Goal: Task Accomplishment & Management: Complete application form

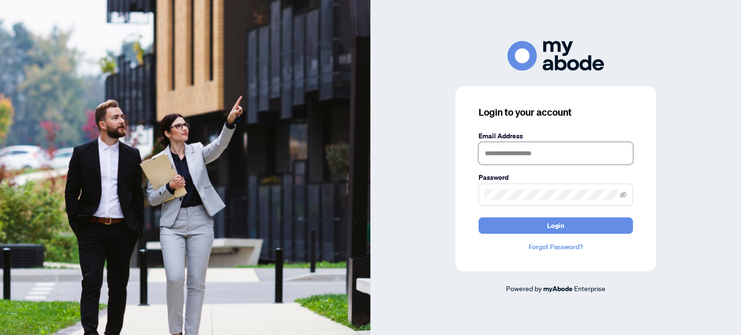
click at [512, 158] on input "text" at bounding box center [556, 153] width 154 height 22
type input "**********"
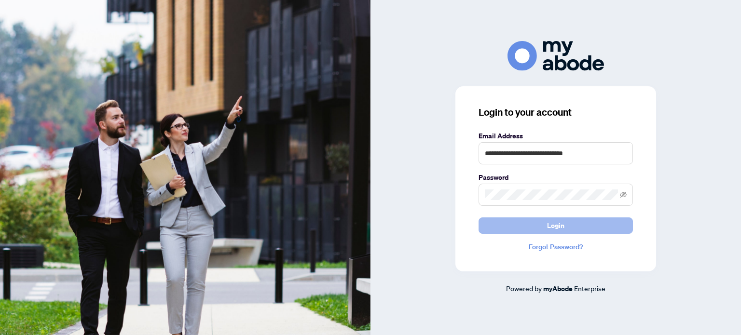
click at [508, 227] on button "Login" at bounding box center [556, 226] width 154 height 16
click at [516, 227] on button "Login" at bounding box center [556, 226] width 154 height 16
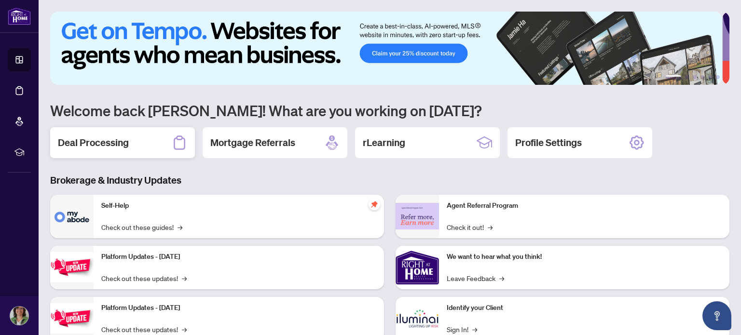
click at [93, 137] on h2 "Deal Processing" at bounding box center [93, 143] width 71 height 14
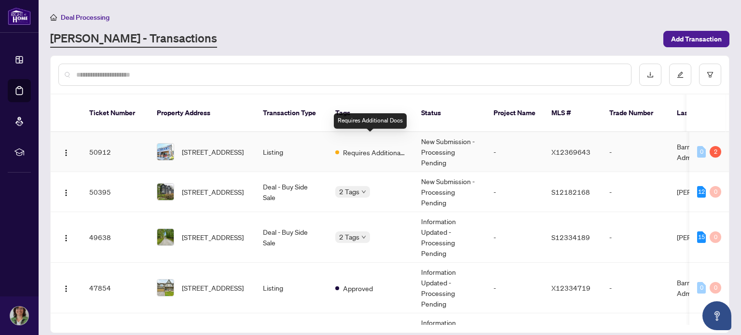
click at [359, 147] on span "Requires Additional Docs" at bounding box center [374, 152] width 63 height 11
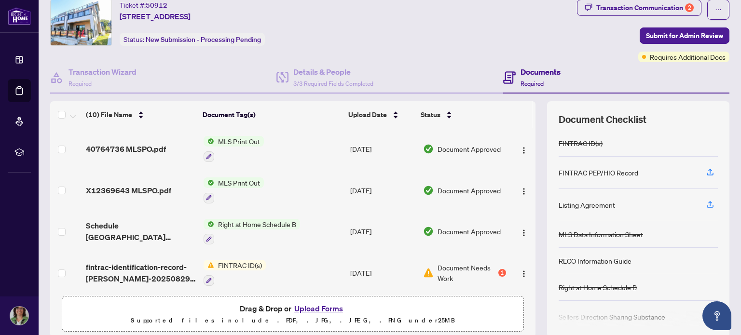
scroll to position [68, 0]
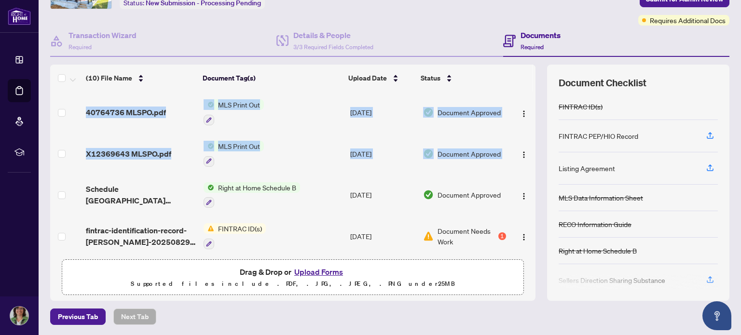
drag, startPoint x: 525, startPoint y: 136, endPoint x: 529, endPoint y: 165, distance: 29.7
click at [529, 166] on div "(10) File Name Document Tag(s) Upload Date Status 40764736 MLSPO.pdf MLS Print …" at bounding box center [390, 183] width 680 height 237
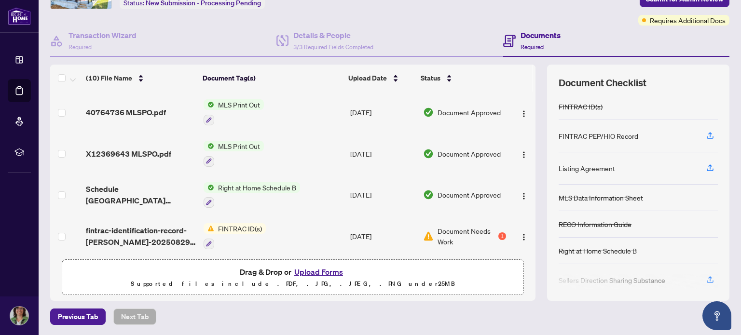
click at [547, 143] on div "Document Checklist FINTRAC ID(s) FINTRAC PEP/HIO Record Listing Agreement MLS D…" at bounding box center [638, 183] width 182 height 237
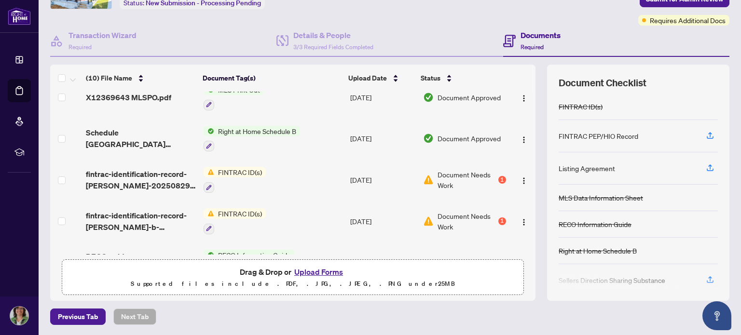
scroll to position [58, 0]
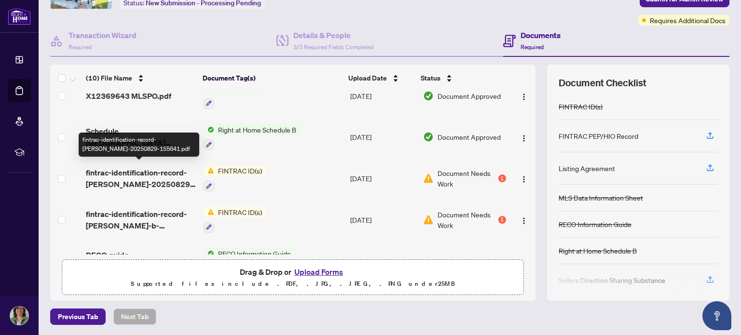
click at [146, 169] on span "fintrac-identification-record-[PERSON_NAME]-20250829-155641.pdf" at bounding box center [141, 178] width 110 height 23
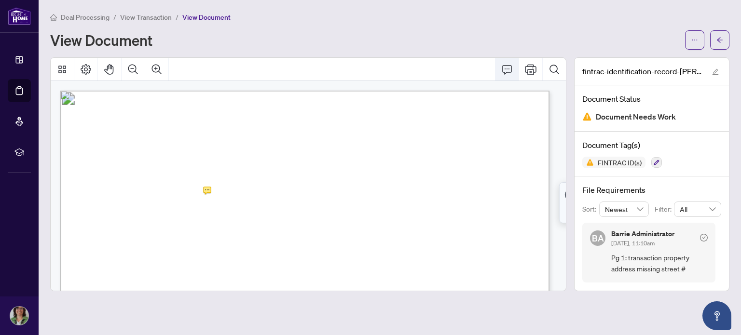
click at [508, 72] on icon "Comment" at bounding box center [507, 70] width 12 height 12
click at [529, 70] on icon "Print" at bounding box center [531, 70] width 12 height 12
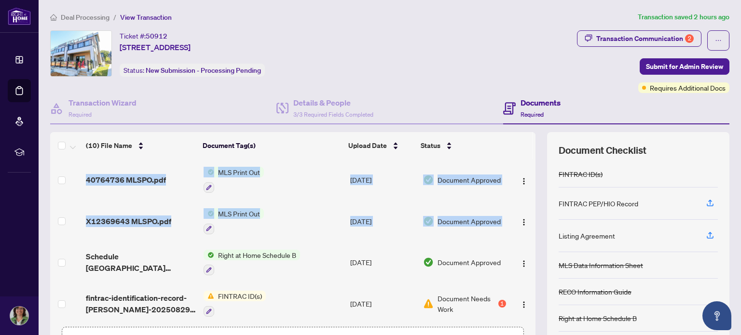
drag, startPoint x: 525, startPoint y: 199, endPoint x: 528, endPoint y: 238, distance: 39.7
click at [528, 238] on div "40764736 MLSPO.pdf MLS Print Out [DATE] Document Approved X12369643 MLSPO.pdf M…" at bounding box center [293, 240] width 486 height 163
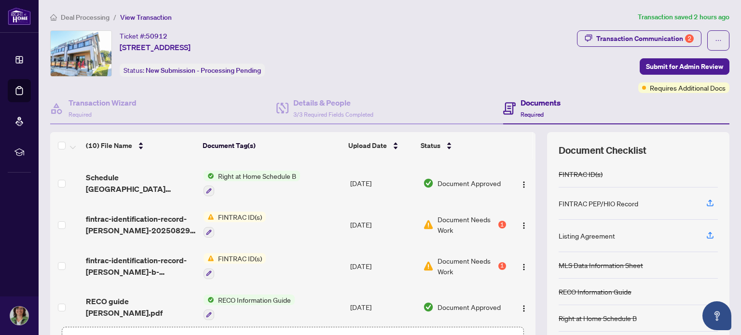
scroll to position [83, 0]
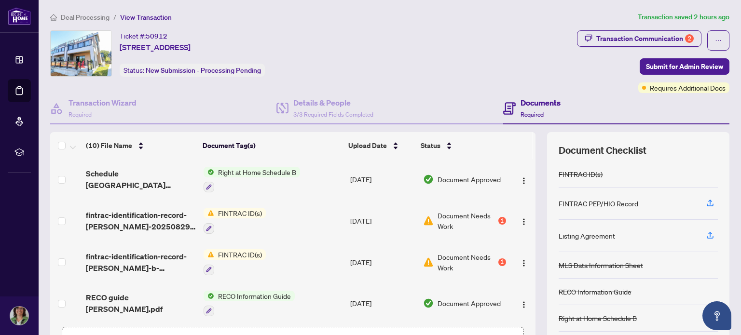
click at [537, 246] on div "(10) File Name Document Tag(s) Upload Date Status 40764736 MLSPO.pdf MLS Print …" at bounding box center [390, 250] width 680 height 237
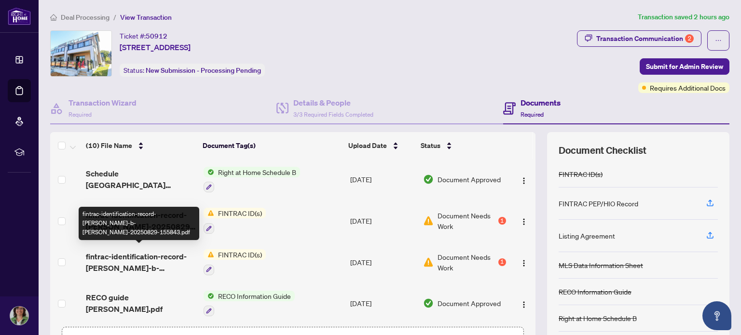
click at [150, 254] on span "fintrac-identification-record-[PERSON_NAME]-b-[PERSON_NAME]-20250829-155843.pdf" at bounding box center [141, 262] width 110 height 23
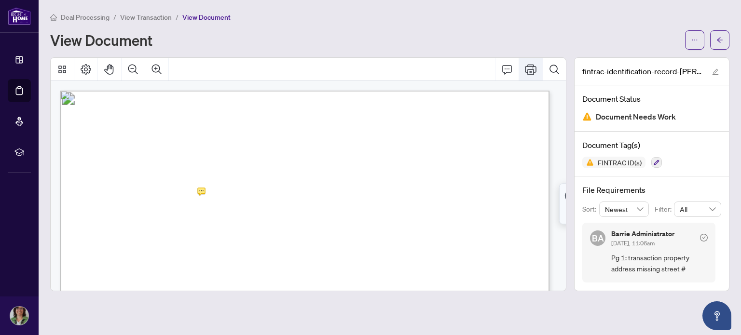
click at [536, 69] on icon "Print" at bounding box center [531, 69] width 12 height 11
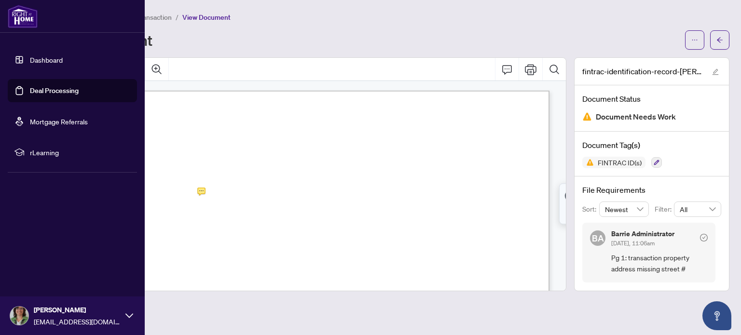
click at [48, 88] on link "Deal Processing" at bounding box center [54, 90] width 49 height 9
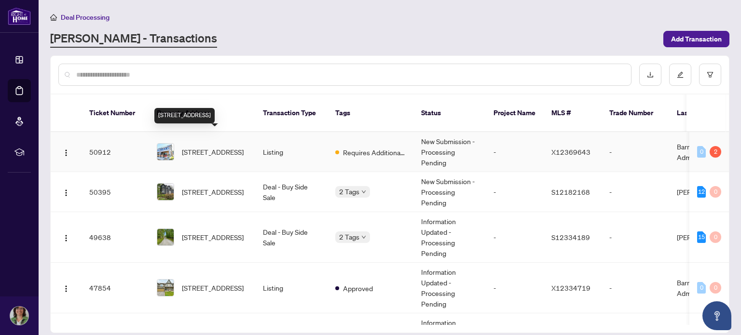
click at [209, 147] on span "[STREET_ADDRESS]" at bounding box center [213, 152] width 62 height 11
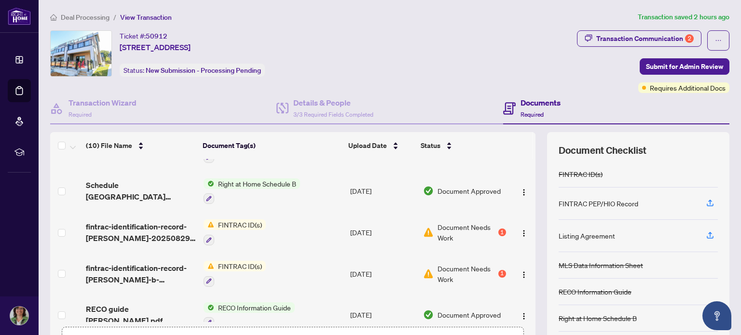
scroll to position [75, 0]
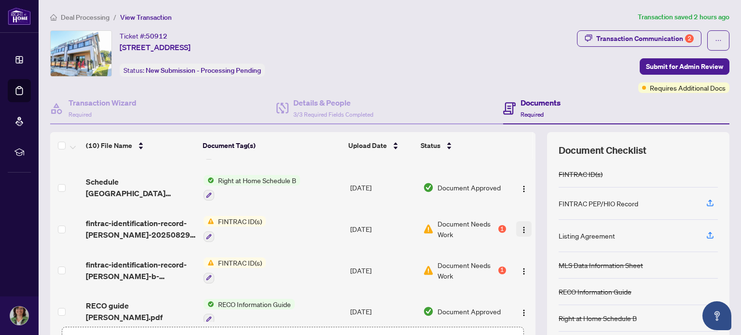
click at [520, 226] on img "button" at bounding box center [524, 230] width 8 height 8
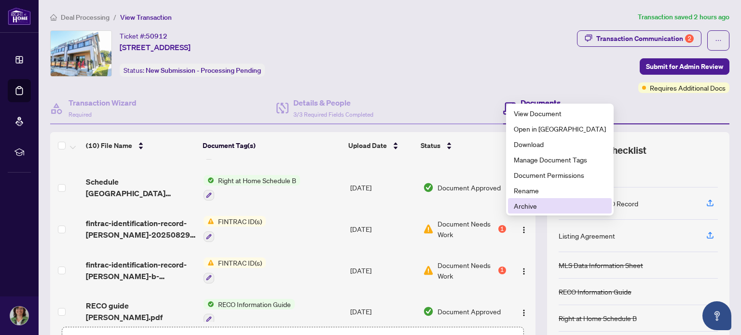
click at [523, 202] on span "Archive" at bounding box center [560, 206] width 92 height 11
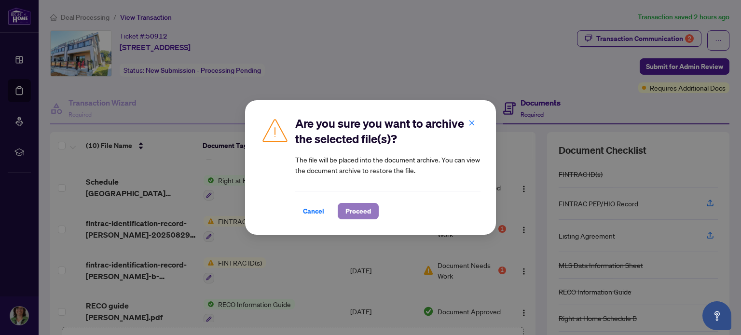
click at [363, 210] on span "Proceed" at bounding box center [359, 211] width 26 height 15
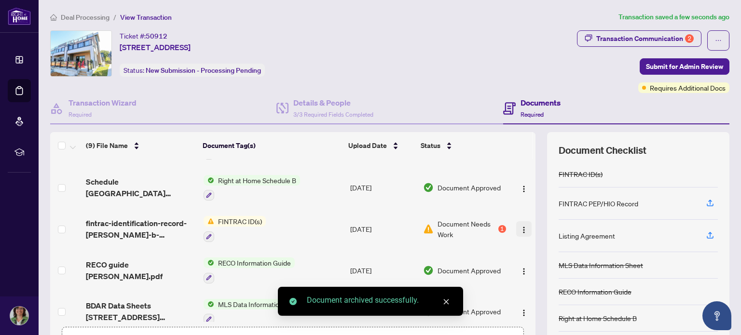
click at [520, 227] on img "button" at bounding box center [524, 230] width 8 height 8
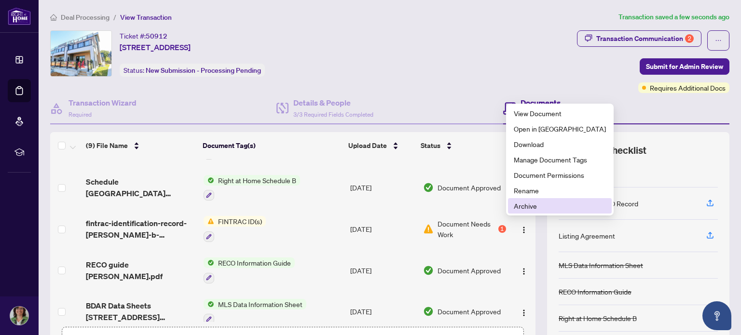
click at [517, 206] on span "Archive" at bounding box center [560, 206] width 92 height 11
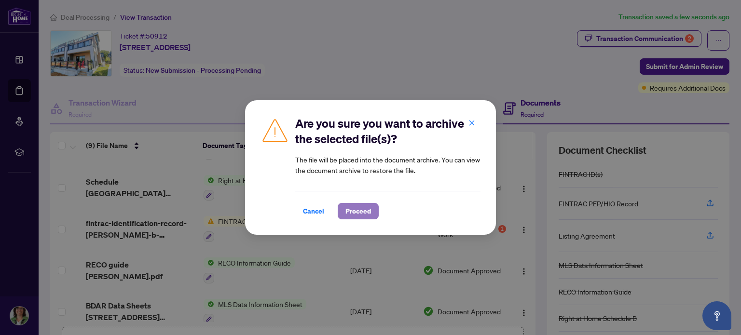
click at [353, 210] on span "Proceed" at bounding box center [359, 211] width 26 height 15
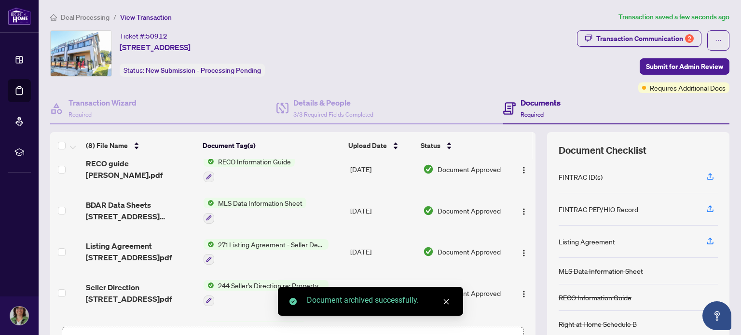
scroll to position [165, 0]
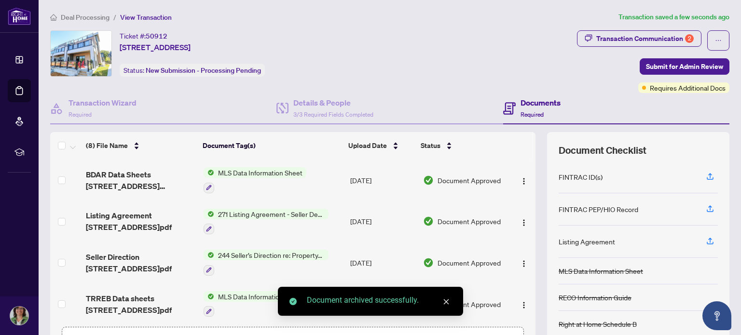
click at [446, 300] on icon "close" at bounding box center [446, 302] width 7 height 7
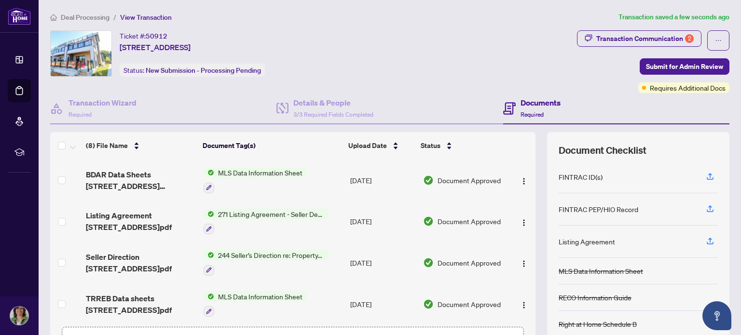
scroll to position [68, 0]
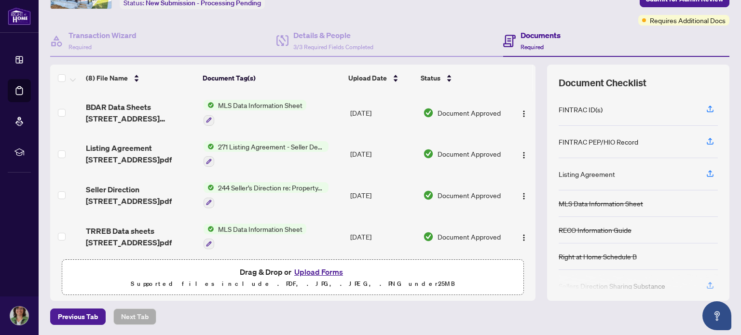
click at [311, 271] on button "Upload Forms" at bounding box center [319, 272] width 55 height 13
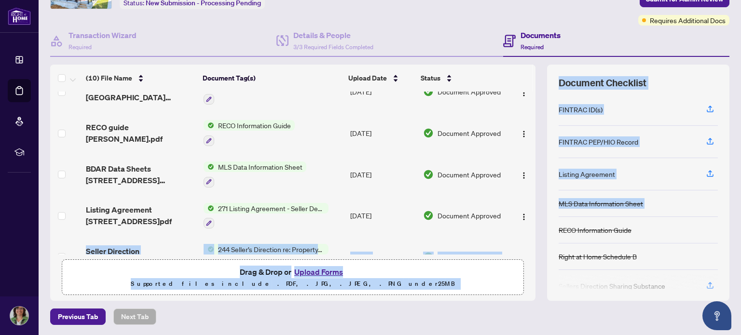
drag, startPoint x: 525, startPoint y: 196, endPoint x: 539, endPoint y: 213, distance: 21.9
click at [539, 213] on div "(10) File Name Document Tag(s) Upload Date Status Fintrac [PERSON_NAME].pdf Add…" at bounding box center [390, 183] width 680 height 237
click at [535, 213] on div "(10) File Name Document Tag(s) Upload Date Status Fintrac [PERSON_NAME].pdf Add…" at bounding box center [390, 183] width 680 height 237
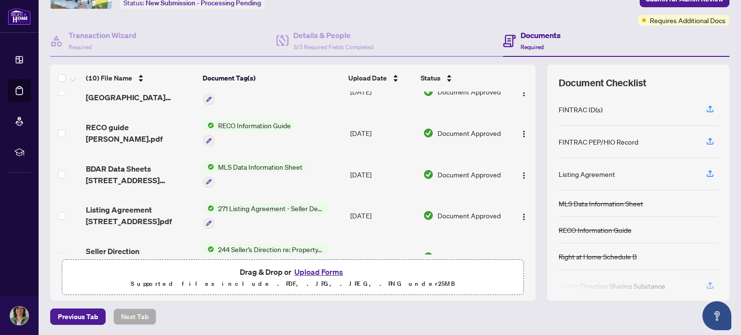
drag, startPoint x: 529, startPoint y: 198, endPoint x: 526, endPoint y: 206, distance: 8.4
click at [526, 206] on div "(10) File Name Document Tag(s) Upload Date Status Fintrac [PERSON_NAME].pdf Add…" at bounding box center [390, 183] width 680 height 237
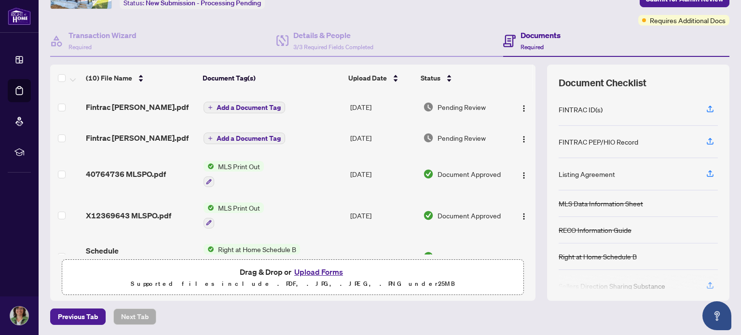
scroll to position [0, 0]
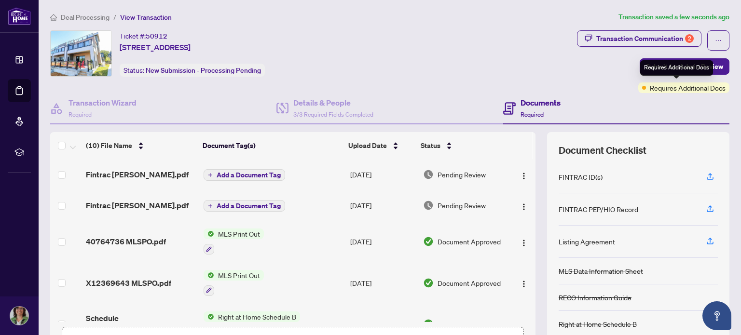
click at [681, 67] on div "Requires Additional Docs" at bounding box center [677, 67] width 73 height 15
click at [648, 64] on span "Submit for Admin Review" at bounding box center [684, 66] width 77 height 15
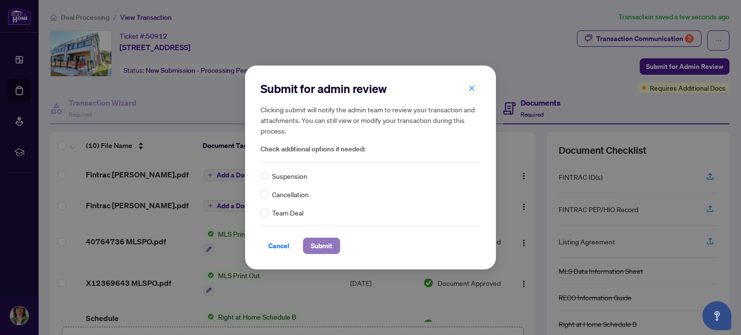
click at [325, 241] on span "Submit" at bounding box center [322, 245] width 22 height 15
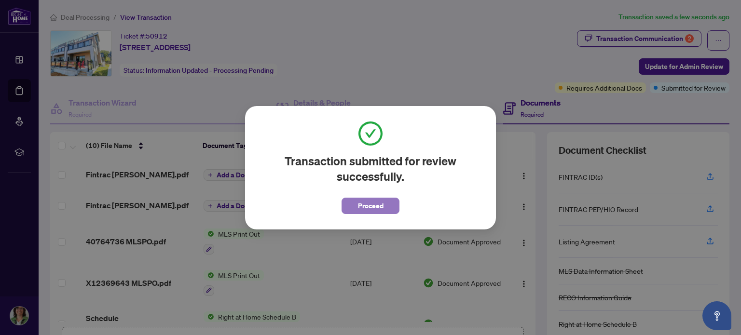
click at [371, 205] on span "Proceed" at bounding box center [371, 205] width 26 height 15
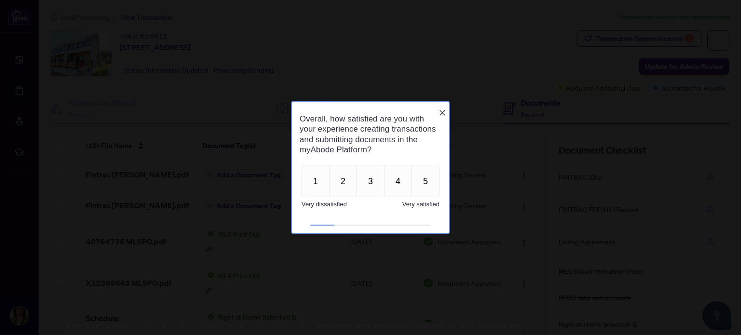
click at [442, 109] on icon "Close button" at bounding box center [443, 113] width 8 height 8
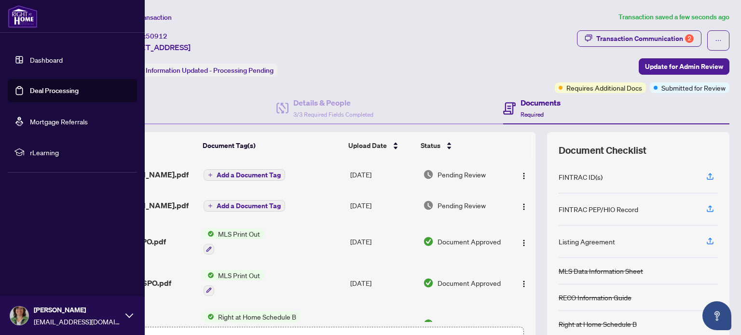
click at [44, 87] on link "Deal Processing" at bounding box center [54, 90] width 49 height 9
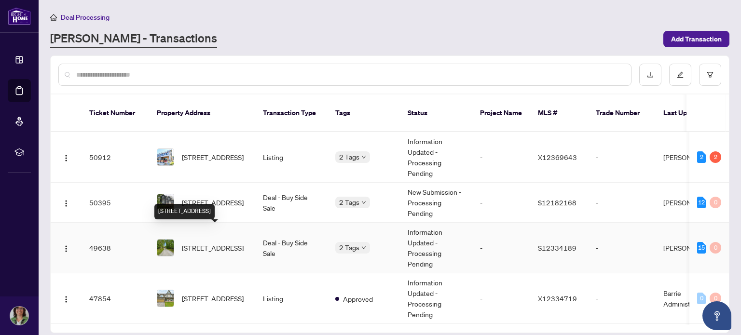
click at [224, 243] on span "[STREET_ADDRESS]" at bounding box center [213, 248] width 62 height 11
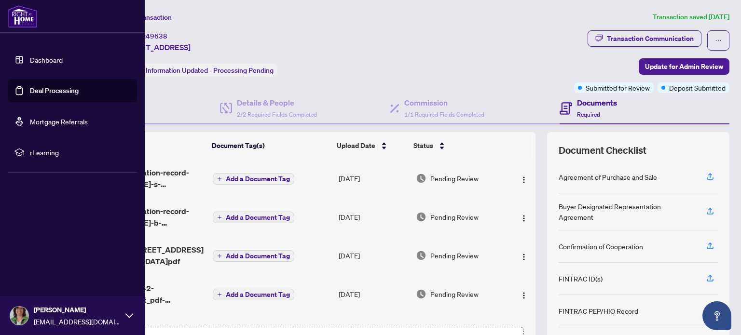
click at [42, 89] on link "Deal Processing" at bounding box center [54, 90] width 49 height 9
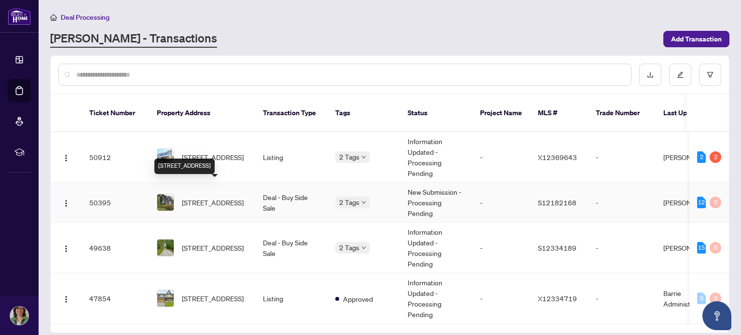
click at [211, 197] on span "[STREET_ADDRESS]" at bounding box center [213, 202] width 62 height 11
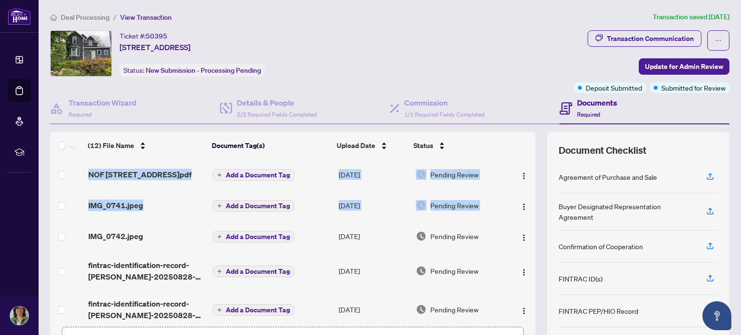
drag, startPoint x: 525, startPoint y: 194, endPoint x: 527, endPoint y: 166, distance: 28.1
click at [527, 166] on div "NOF 135 Jephson St Tay.pdf Add a Document Tag [DATE] Pending Review IMG_0741.jp…" at bounding box center [293, 240] width 486 height 163
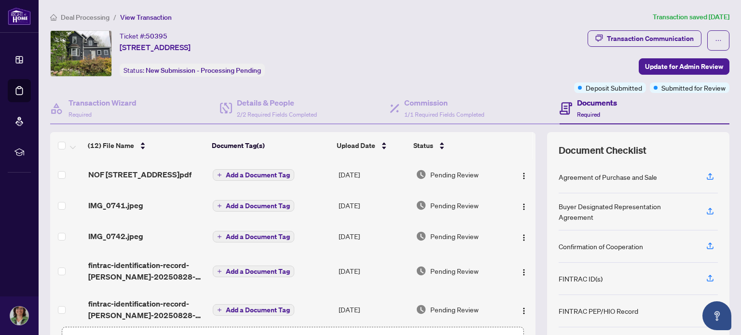
click at [537, 200] on div "(12) File Name Document Tag(s) Upload Date Status NOF [STREET_ADDRESS] Tay.pdf …" at bounding box center [390, 250] width 680 height 237
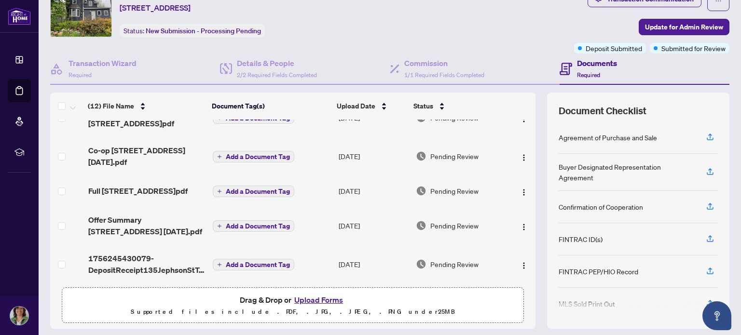
scroll to position [265, 0]
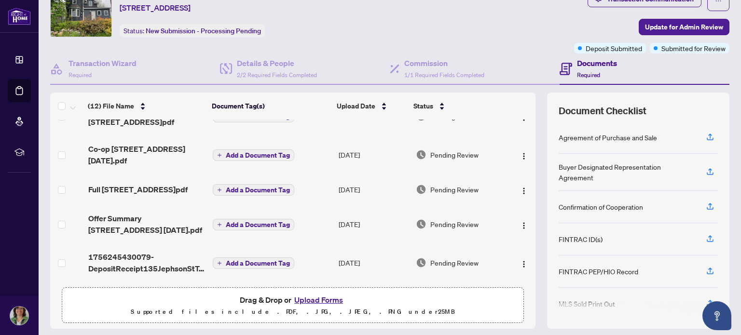
click at [317, 298] on button "Upload Forms" at bounding box center [319, 300] width 55 height 13
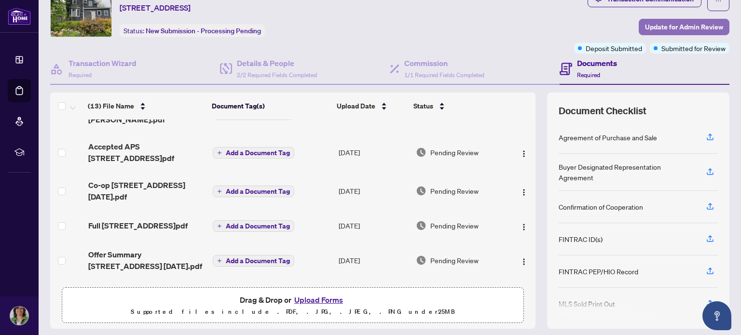
click at [672, 26] on span "Update for Admin Review" at bounding box center [684, 26] width 78 height 15
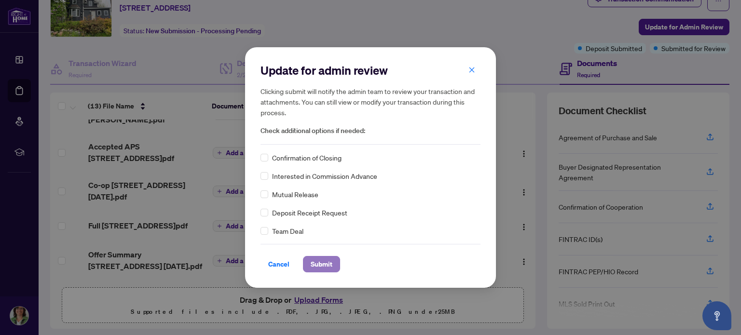
click at [328, 264] on span "Submit" at bounding box center [322, 264] width 22 height 15
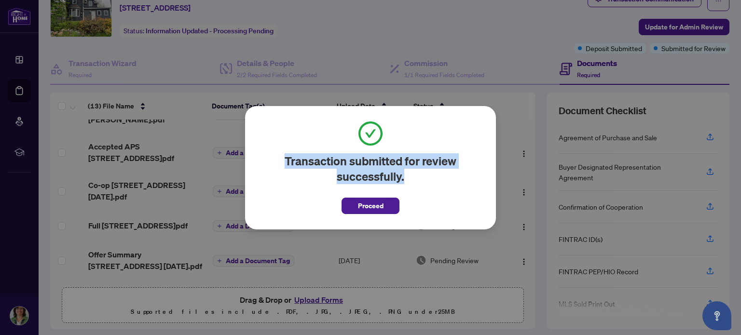
drag, startPoint x: 423, startPoint y: 242, endPoint x: 483, endPoint y: 34, distance: 216.1
click at [483, 34] on div "Transaction submitted for review successfully. Proceed Cancel OK" at bounding box center [370, 167] width 741 height 335
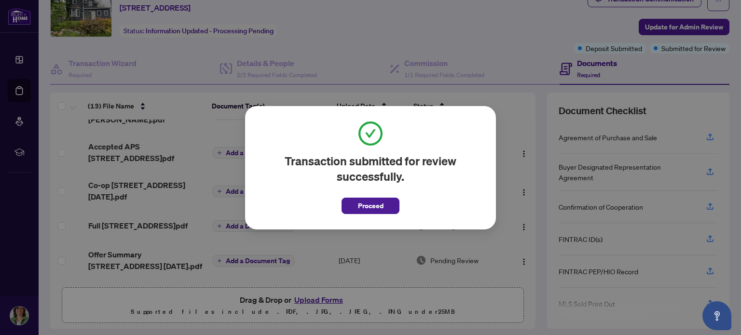
click at [483, 34] on div "Transaction submitted for review successfully. Proceed Cancel OK" at bounding box center [370, 167] width 741 height 335
